Goal: Task Accomplishment & Management: Complete application form

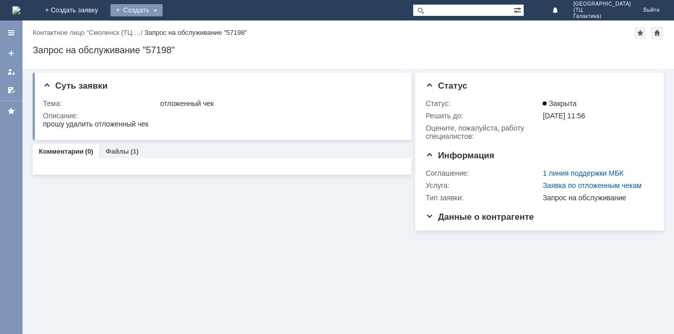
click at [163, 6] on div "Создать" at bounding box center [137, 10] width 52 height 12
click at [190, 33] on link "Заявка" at bounding box center [152, 31] width 78 height 12
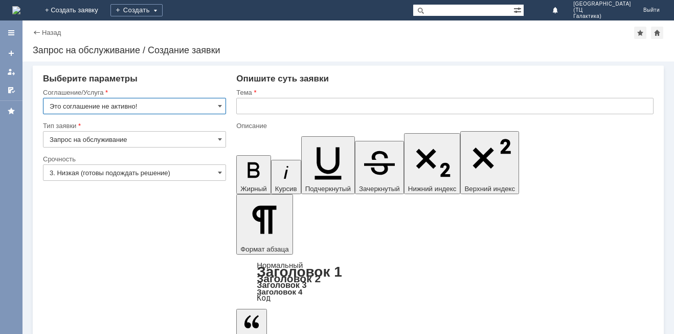
click at [215, 105] on input "Это соглашение не активно!" at bounding box center [134, 106] width 183 height 16
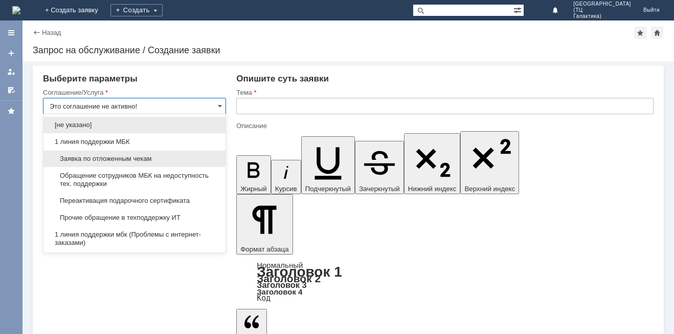
click at [108, 155] on span "Заявка по отложенным чекам" at bounding box center [135, 159] width 170 height 8
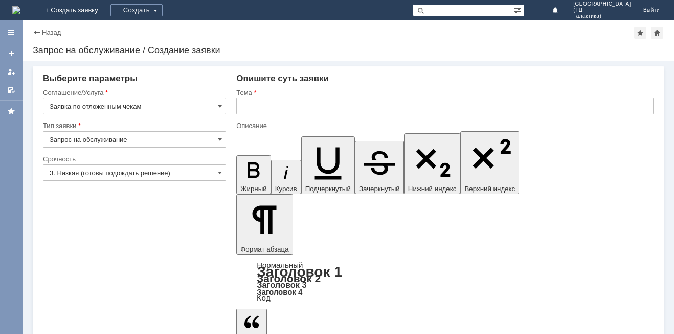
type input "Заявка по отложенным чекам"
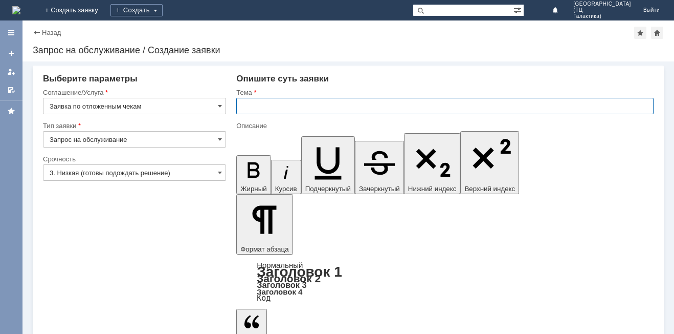
click at [288, 111] on input "text" at bounding box center [445, 106] width 418 height 16
type input "отложенный чек"
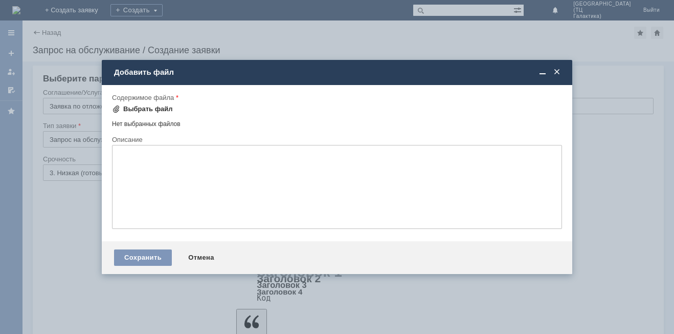
click at [141, 105] on div "Выбрать файл" at bounding box center [148, 109] width 50 height 8
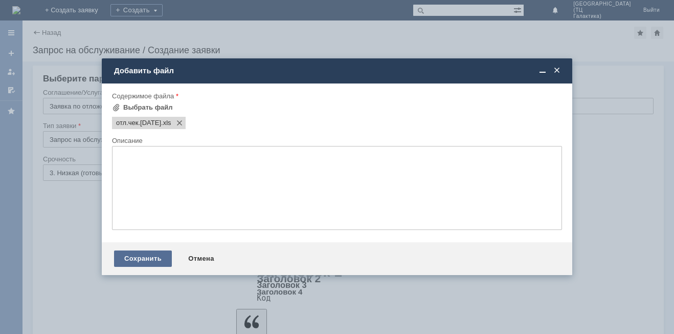
drag, startPoint x: 127, startPoint y: 259, endPoint x: 97, endPoint y: 278, distance: 35.2
click at [127, 259] on div "Сохранить" at bounding box center [143, 258] width 58 height 16
